Goal: Task Accomplishment & Management: Use online tool/utility

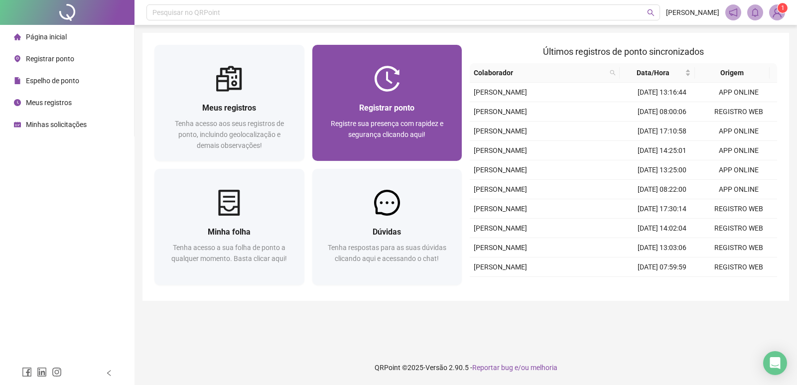
click at [408, 128] on span "Registre sua presença com rapidez e segurança clicando aqui!" at bounding box center [387, 129] width 113 height 19
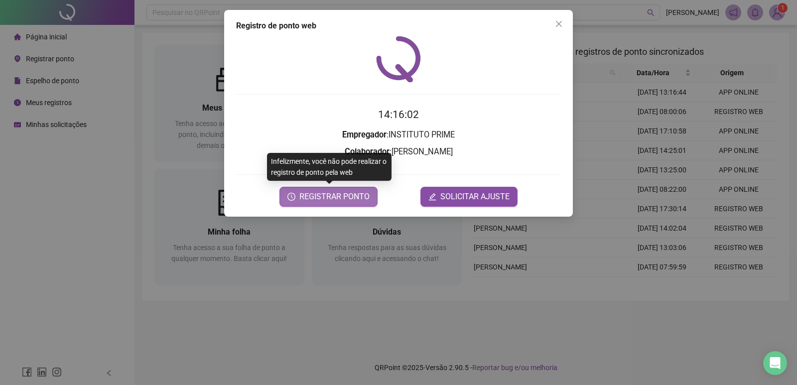
click at [331, 187] on button "REGISTRAR PONTO" at bounding box center [329, 197] width 98 height 20
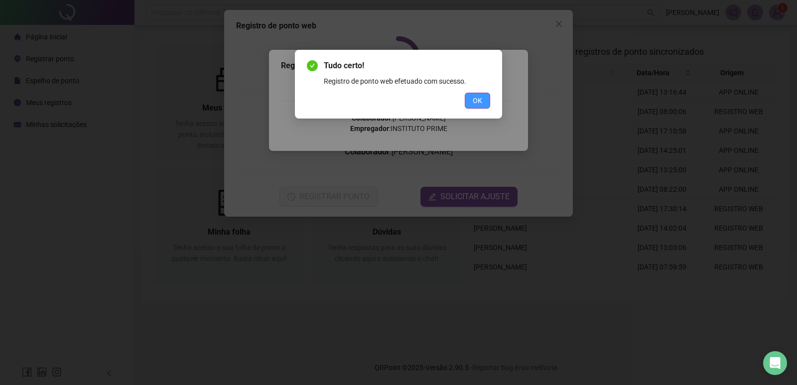
click at [479, 104] on span "OK" at bounding box center [477, 100] width 9 height 11
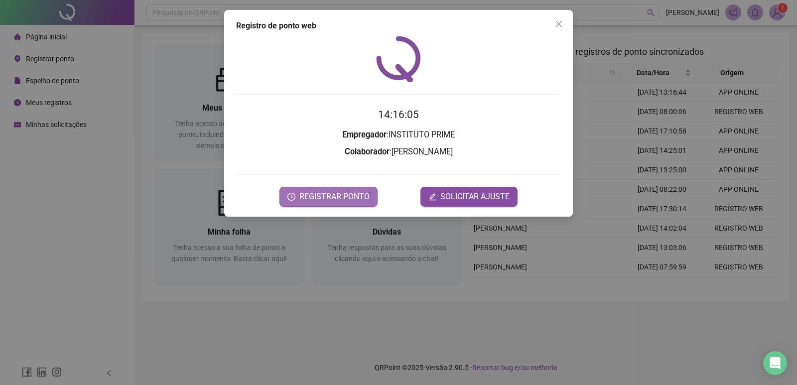
click at [357, 194] on span "REGISTRAR PONTO" at bounding box center [335, 197] width 70 height 12
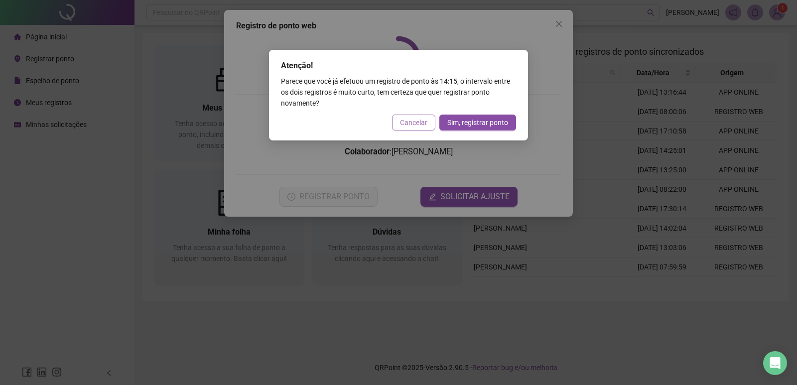
click at [417, 115] on button "Cancelar" at bounding box center [413, 123] width 43 height 16
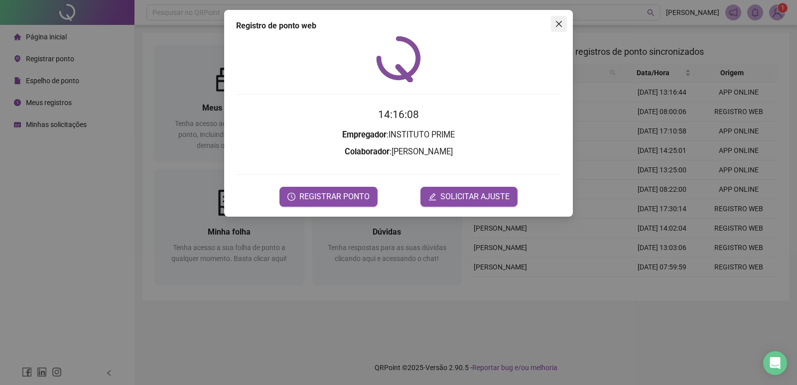
click at [558, 22] on icon "close" at bounding box center [559, 24] width 6 height 6
